Goal: Information Seeking & Learning: Understand process/instructions

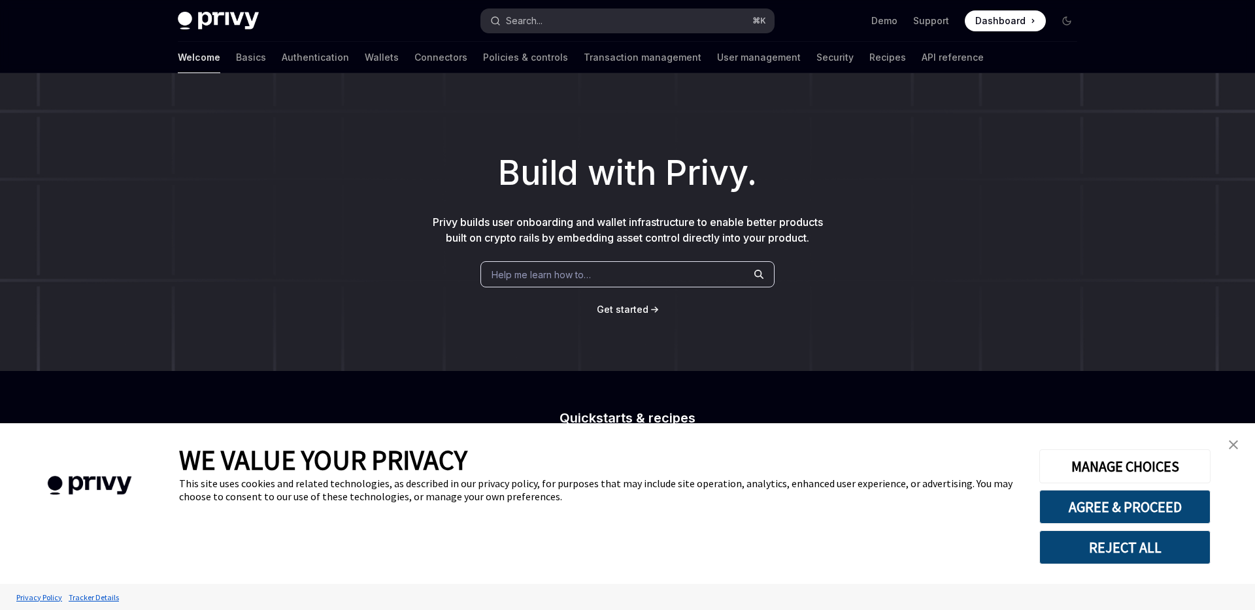
click at [648, 18] on button "Search... ⌘ K" at bounding box center [627, 21] width 293 height 24
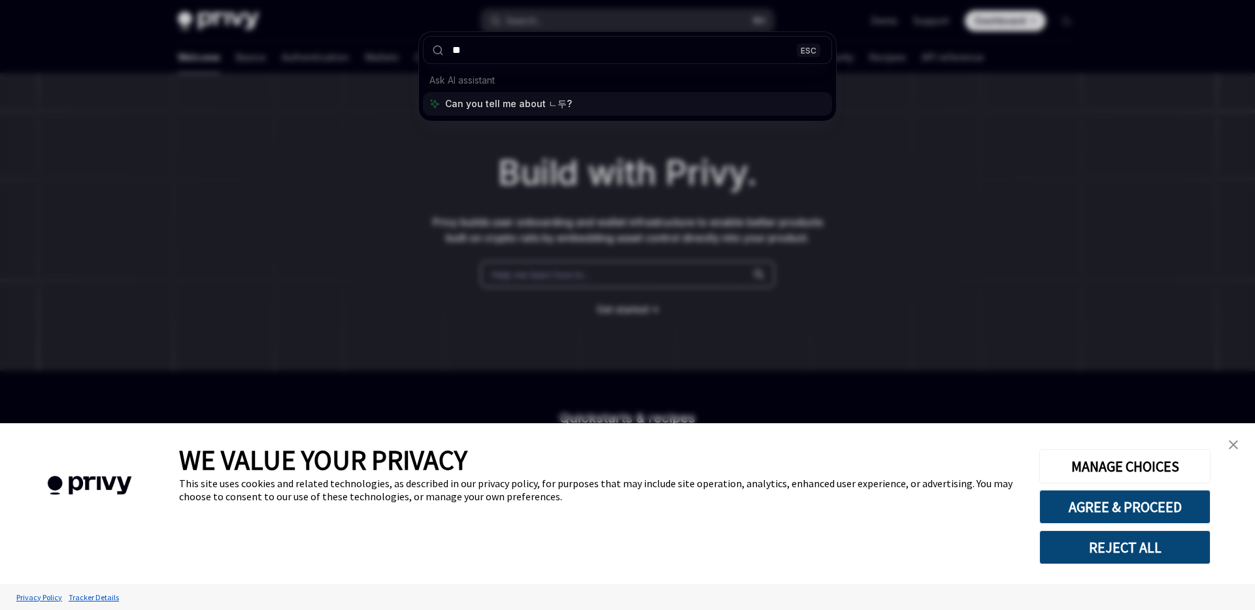
type input "*"
type input "****"
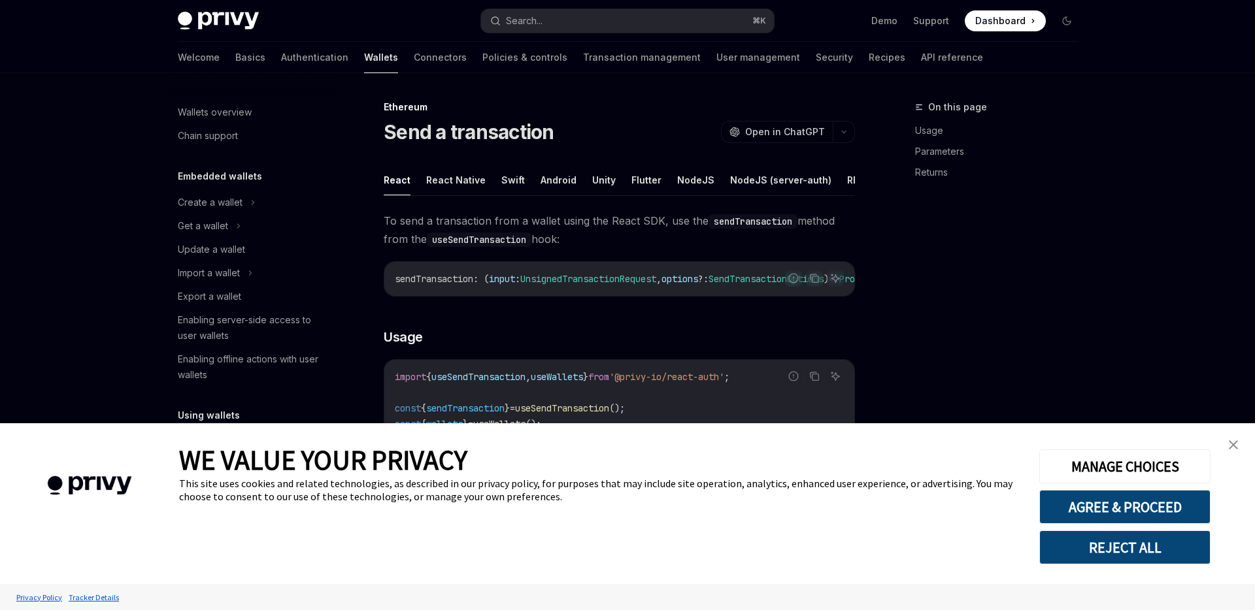
type textarea "*"
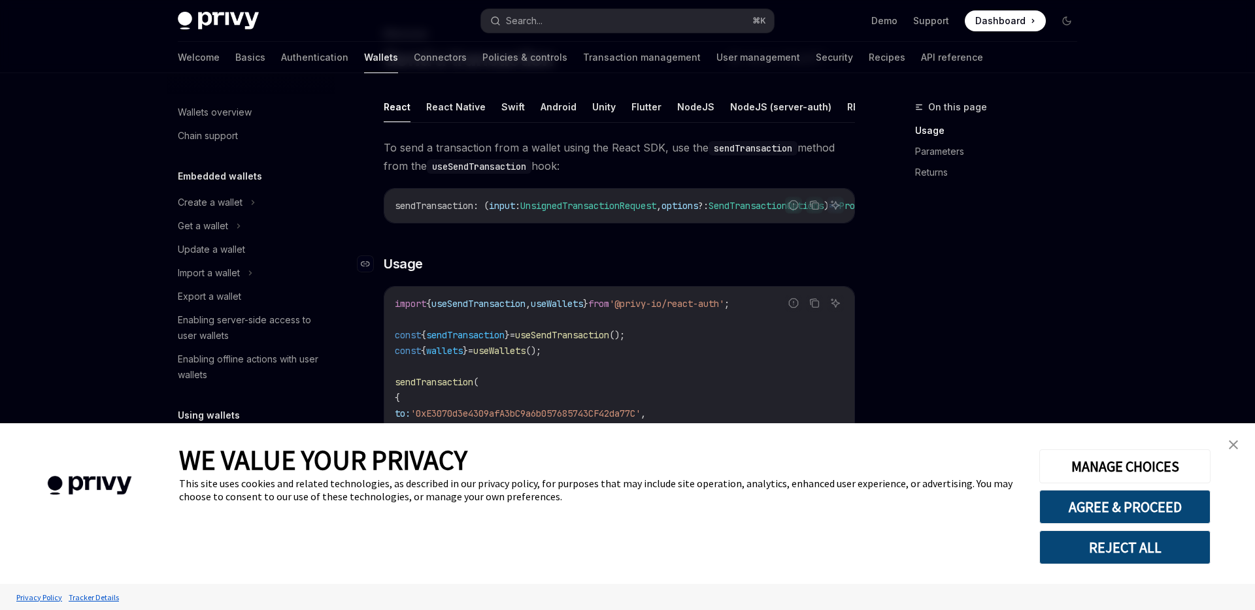
click at [589, 270] on h3 "​ Usage" at bounding box center [619, 264] width 471 height 18
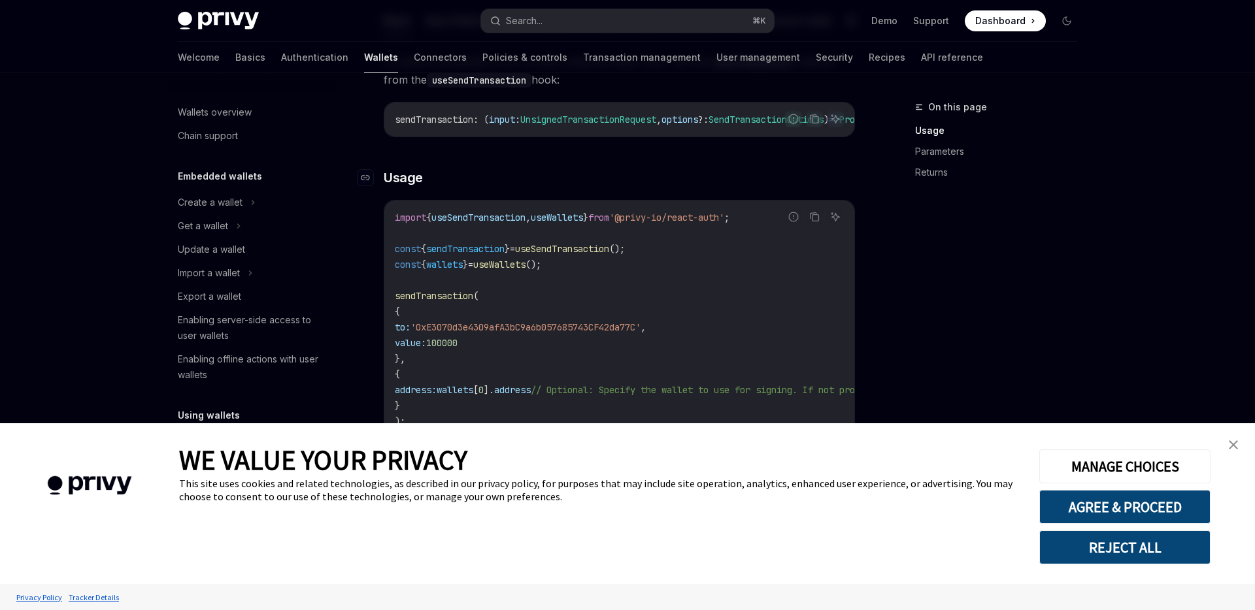
scroll to position [161, 0]
click at [898, 322] on div "On this page Usage Parameters Returns" at bounding box center [988, 354] width 199 height 511
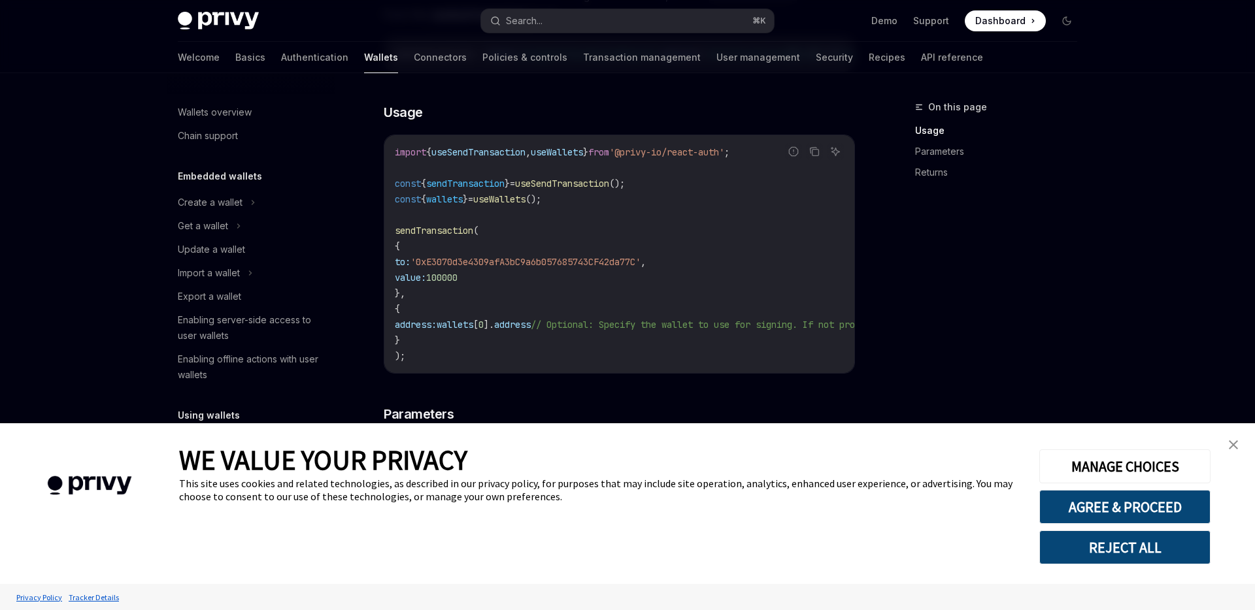
scroll to position [242, 0]
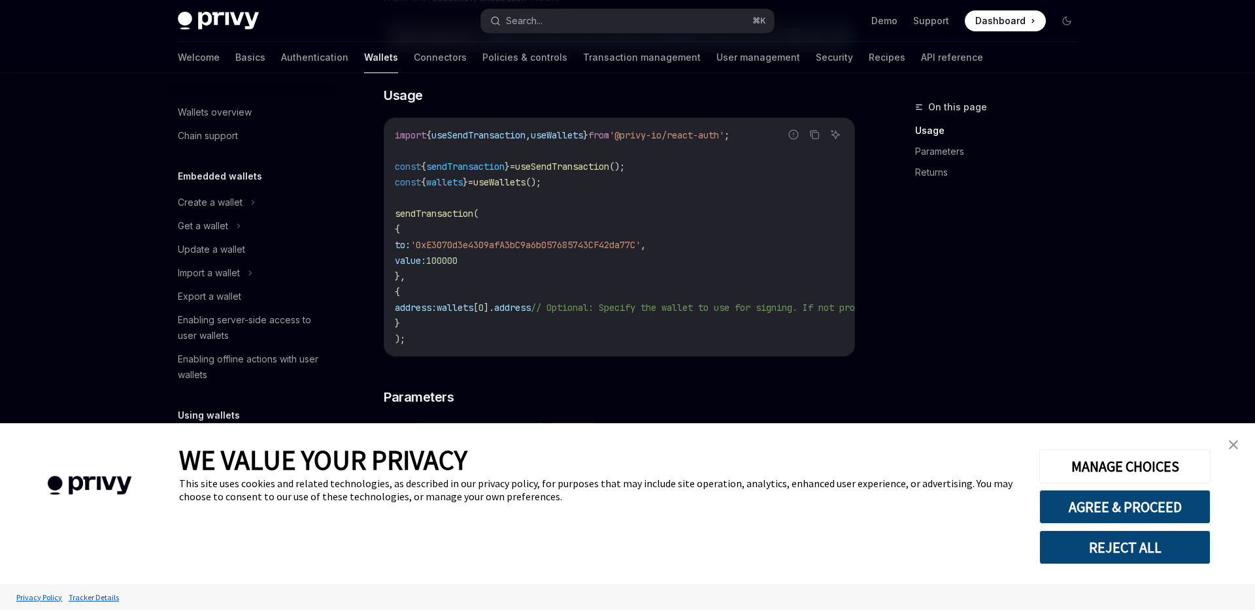
click at [874, 444] on div "WE VALUE YOUR PRIVACY" at bounding box center [599, 460] width 840 height 34
click at [873, 372] on div "On this page Usage Parameters Returns Ethereum Send a transaction OpenAI Open i…" at bounding box center [627, 490] width 920 height 1318
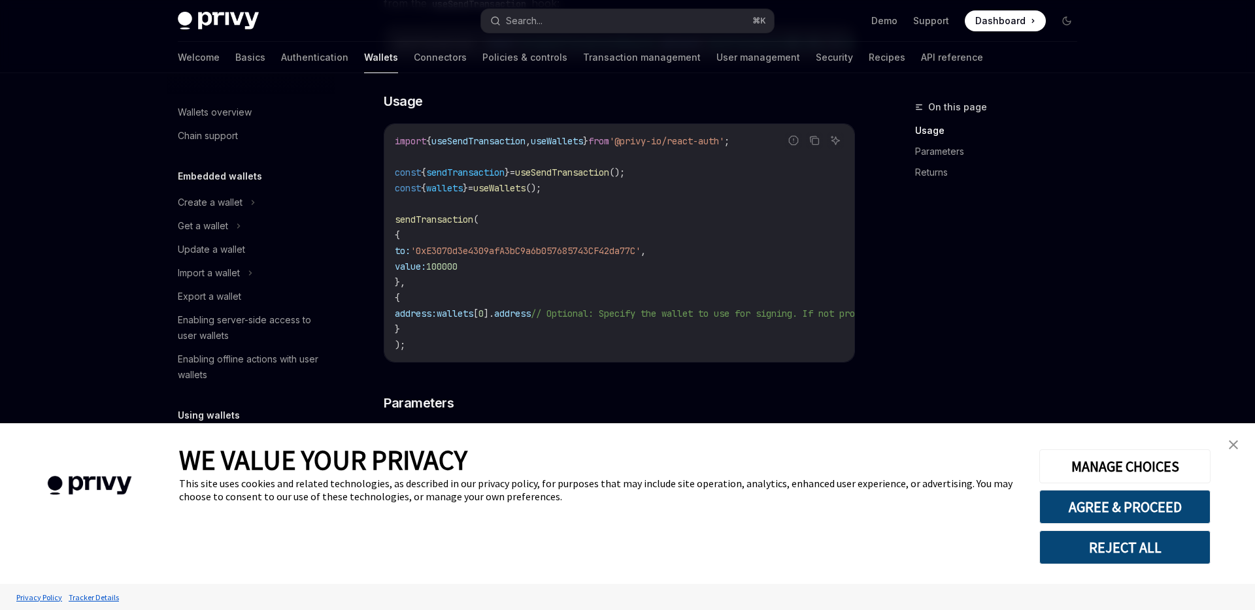
scroll to position [235, 0]
click at [1230, 446] on img "close banner" at bounding box center [1233, 444] width 9 height 9
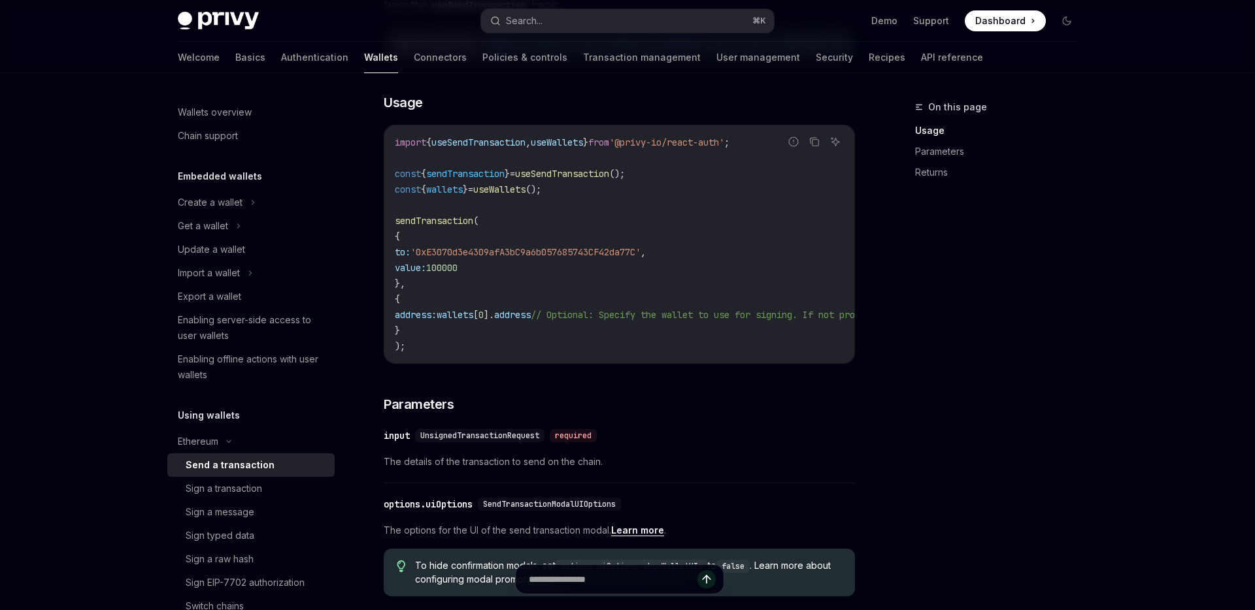
click at [870, 390] on div "On this page Usage Parameters Returns Ethereum Send a transaction OpenAI Open i…" at bounding box center [627, 498] width 920 height 1318
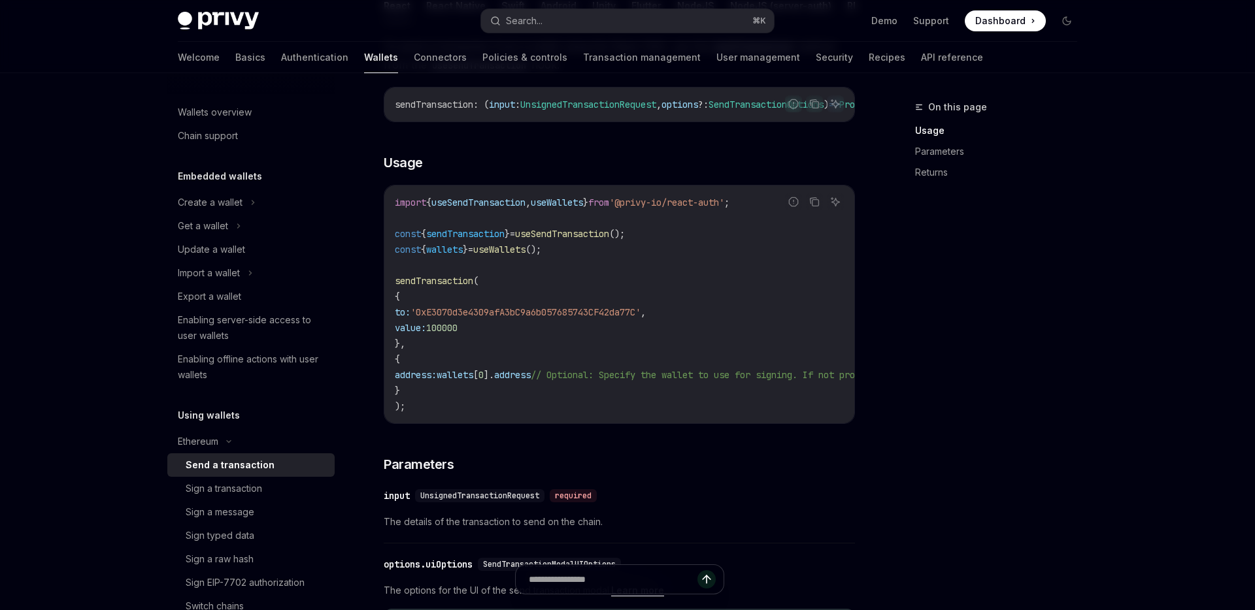
scroll to position [186, 0]
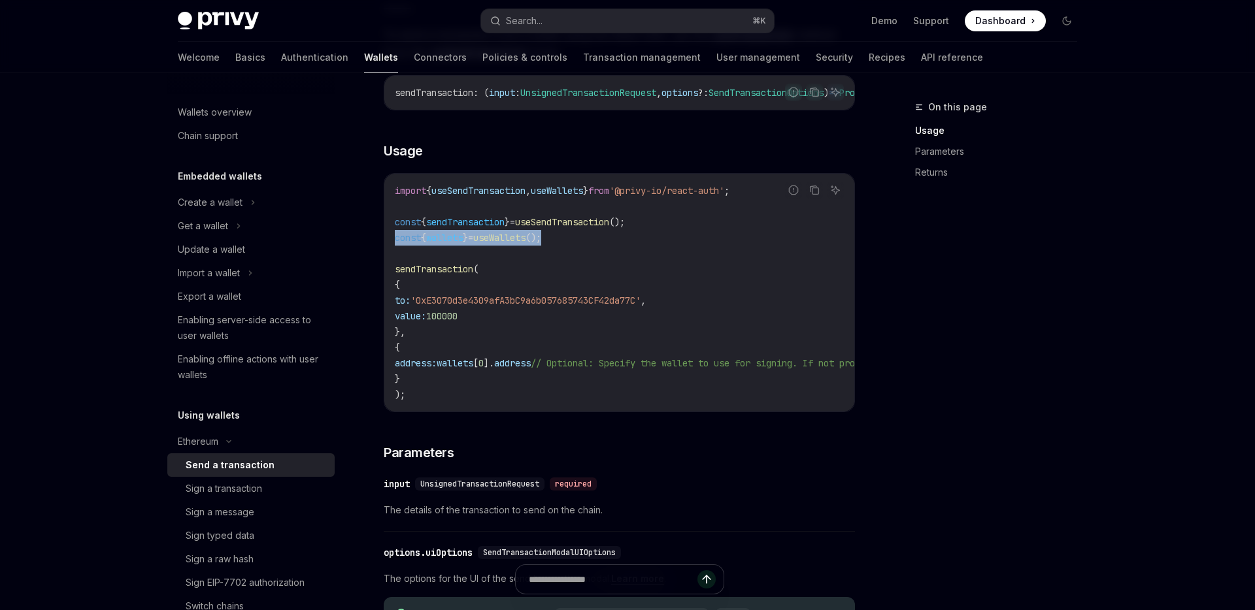
drag, startPoint x: 566, startPoint y: 244, endPoint x: 396, endPoint y: 246, distance: 169.9
click at [396, 246] on code "import { useSendTransaction , useWallets } from '@privy-io/react-auth' ; const …" at bounding box center [737, 293] width 685 height 220
click at [396, 244] on span "const" at bounding box center [408, 238] width 26 height 12
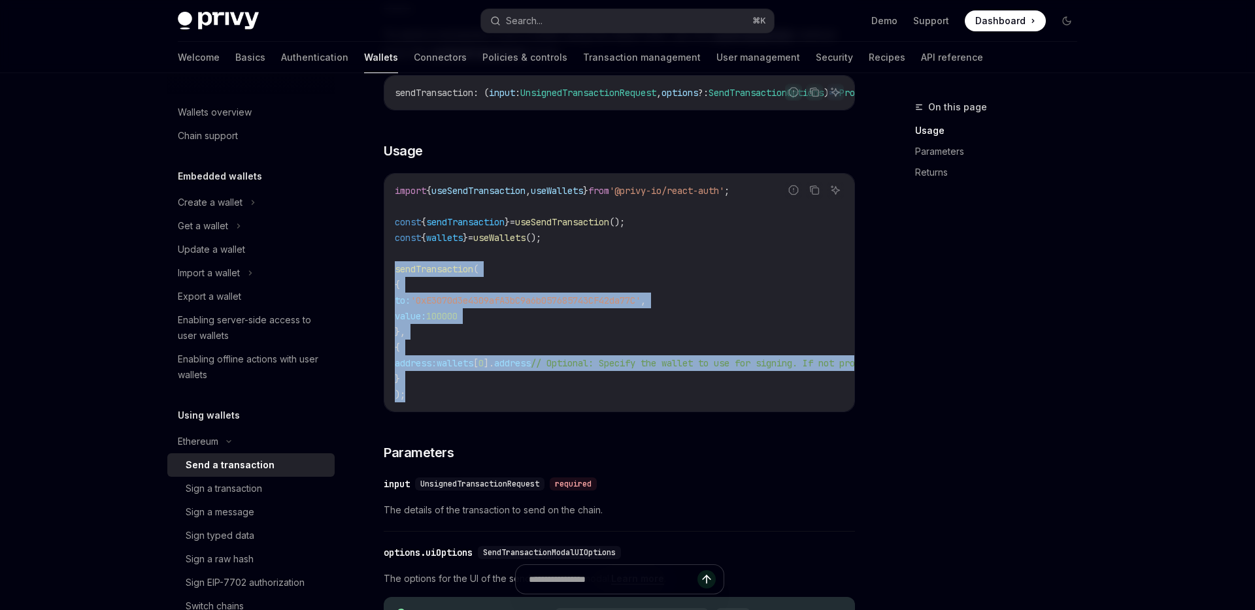
drag, startPoint x: 397, startPoint y: 274, endPoint x: 429, endPoint y: 394, distance: 124.4
click at [429, 394] on code "import { useSendTransaction , useWallets } from '@privy-io/react-auth' ; const …" at bounding box center [737, 293] width 685 height 220
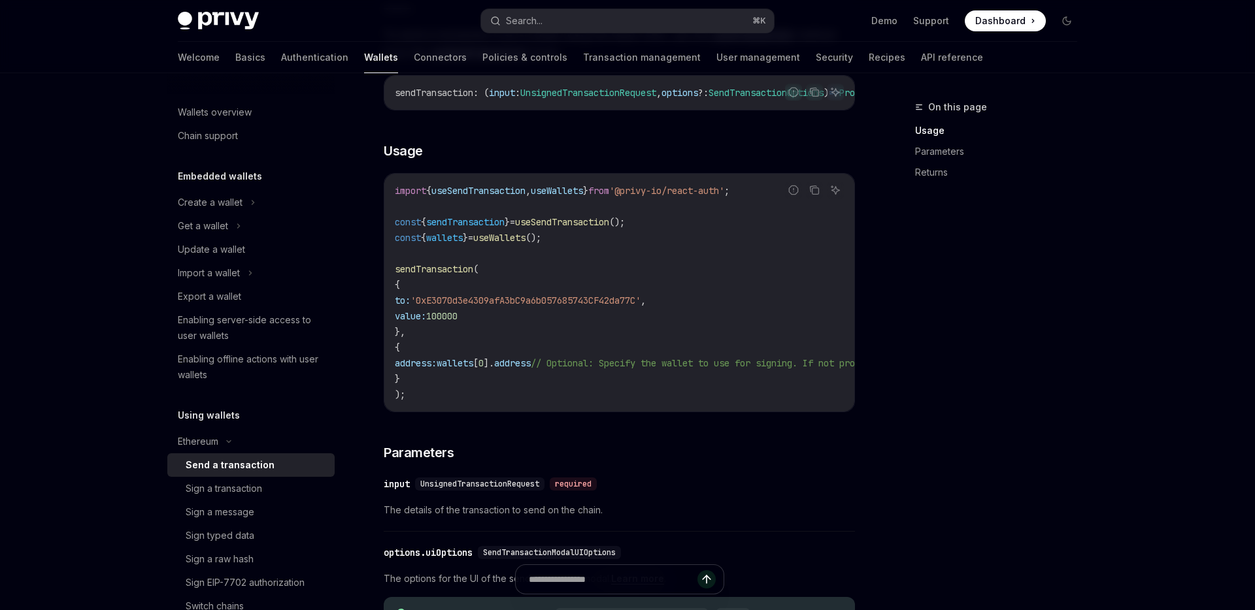
click at [712, 434] on div "To send a transaction from a wallet using the React SDK, use the sendTransactio…" at bounding box center [619, 486] width 471 height 923
click at [885, 427] on div "On this page Usage Parameters Returns Ethereum Send a transaction OpenAI Open i…" at bounding box center [627, 546] width 920 height 1318
